Goal: Navigation & Orientation: Go to known website

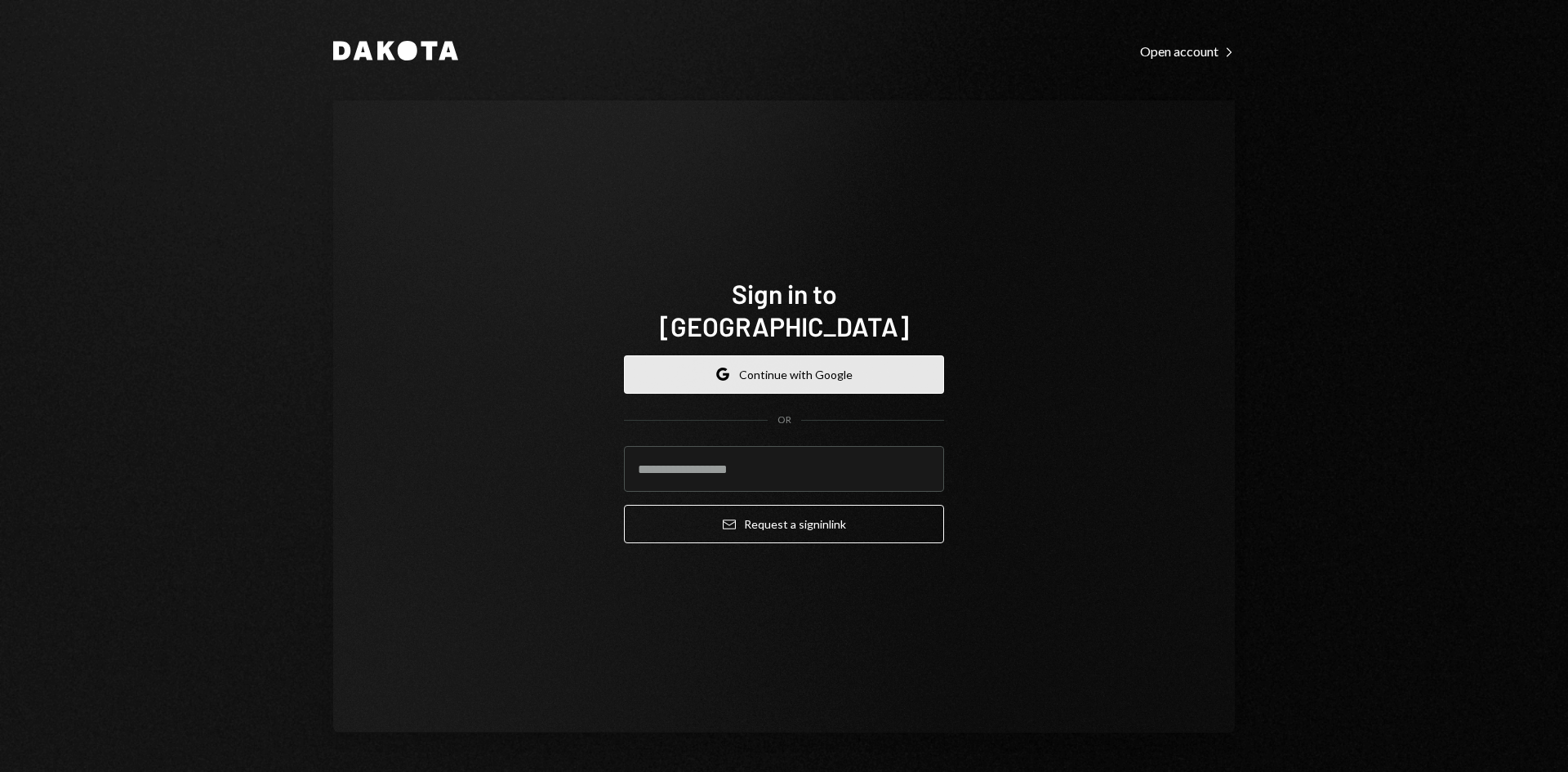
click at [741, 365] on button "Google Continue with Google" at bounding box center [784, 375] width 320 height 39
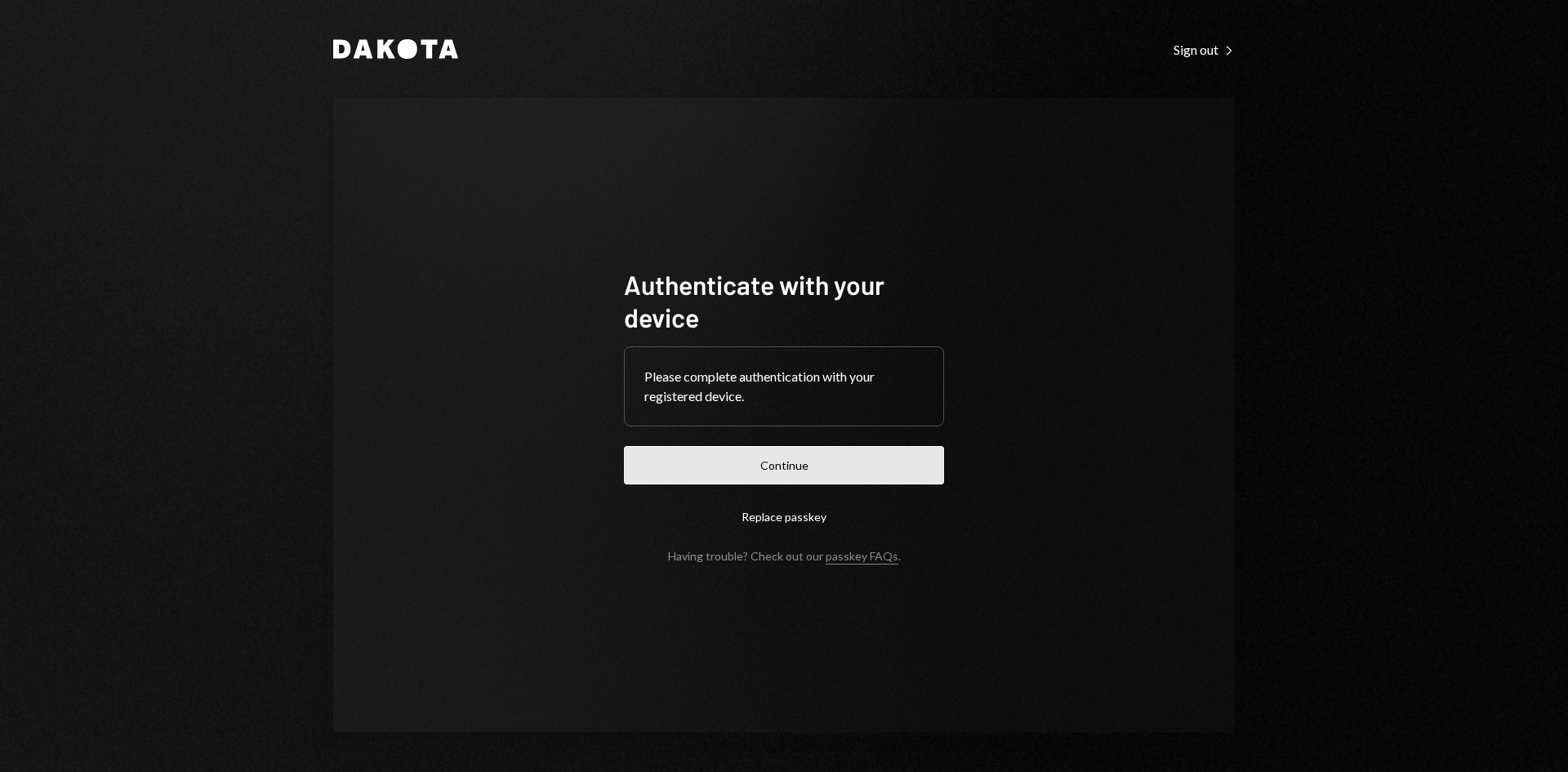
click at [730, 466] on button "Continue" at bounding box center [784, 465] width 320 height 39
